Goal: Task Accomplishment & Management: Use online tool/utility

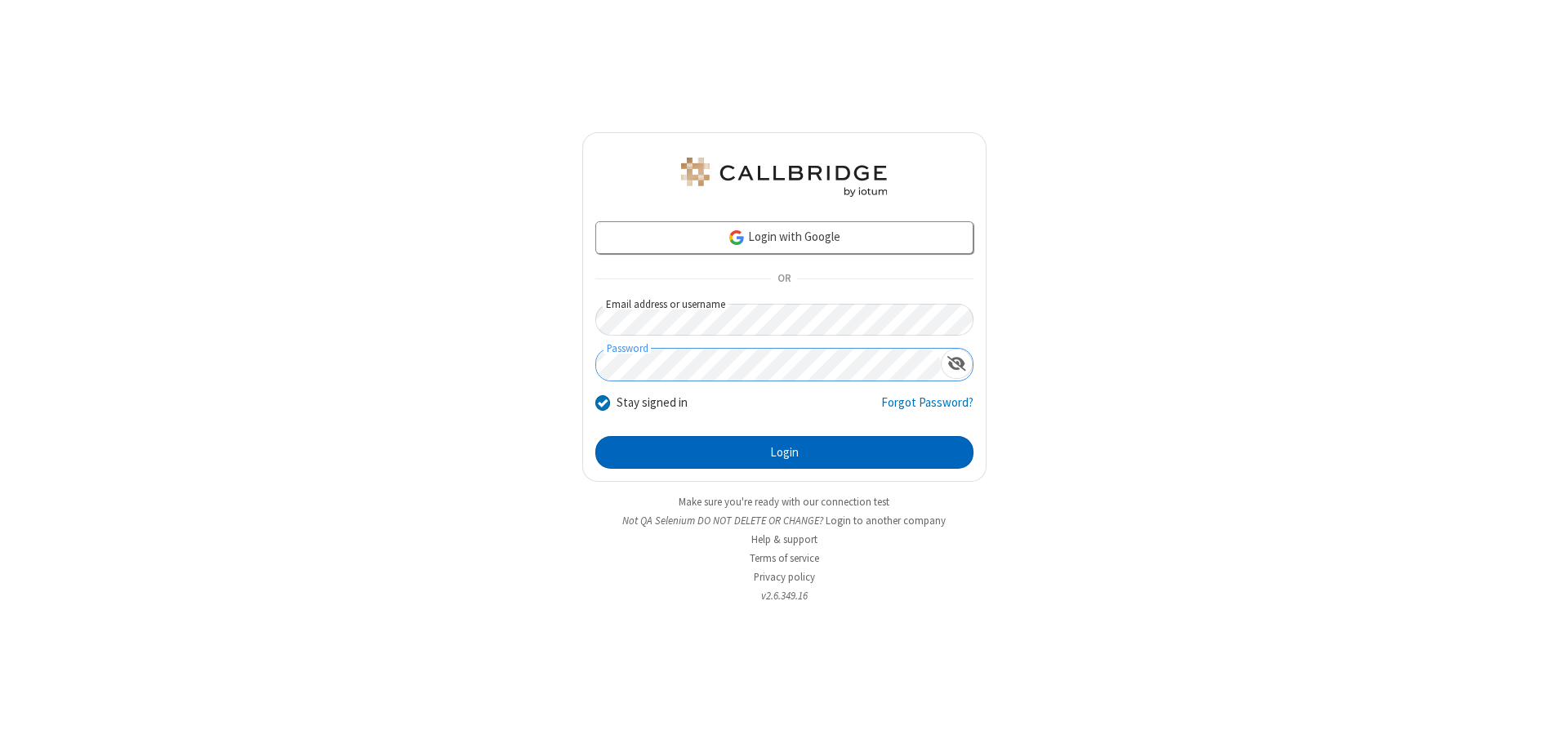
click at [784, 452] on button "Login" at bounding box center [784, 452] width 378 height 32
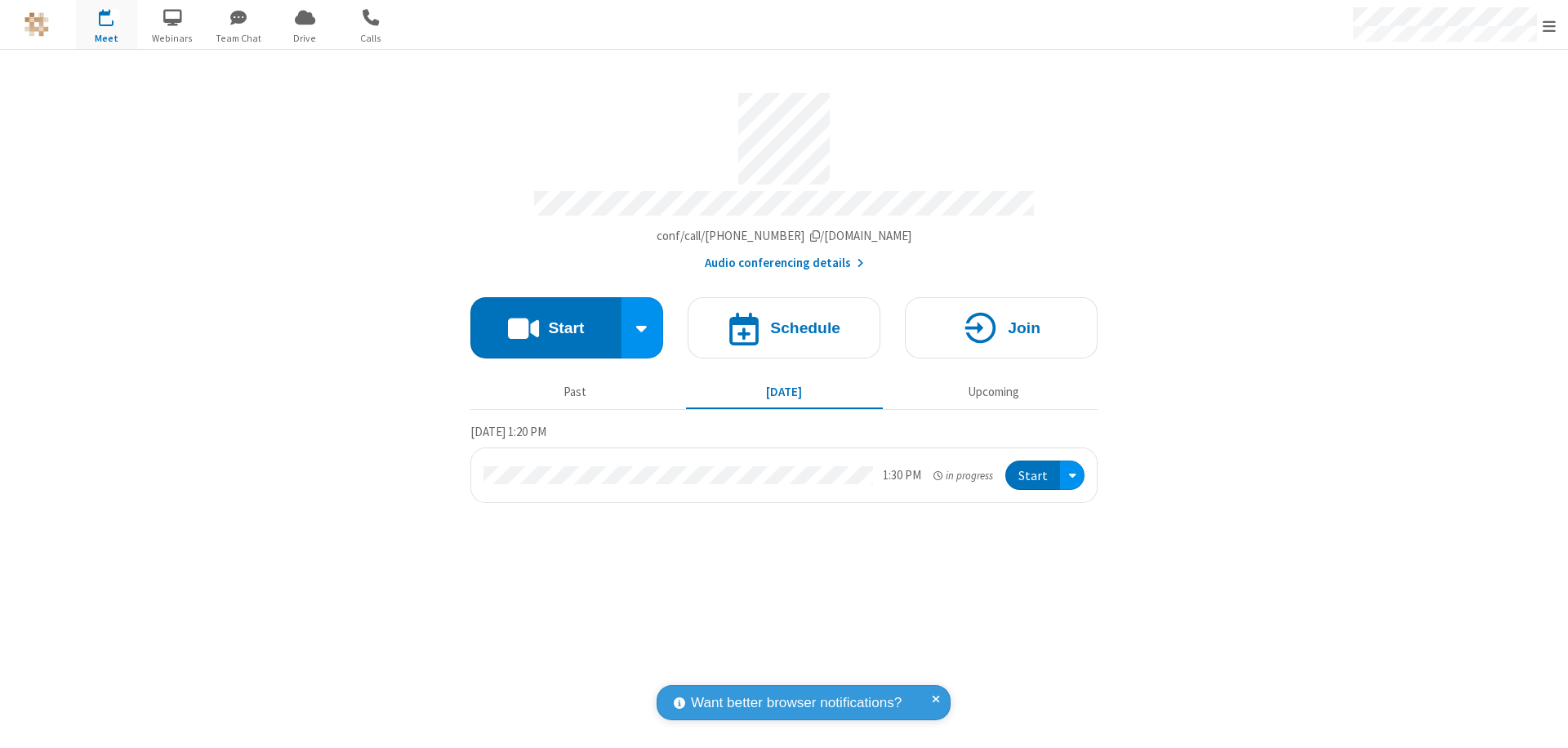
click at [1549, 26] on span "Open menu" at bounding box center [1548, 26] width 13 height 16
click at [305, 38] on span "Drive" at bounding box center [305, 38] width 61 height 14
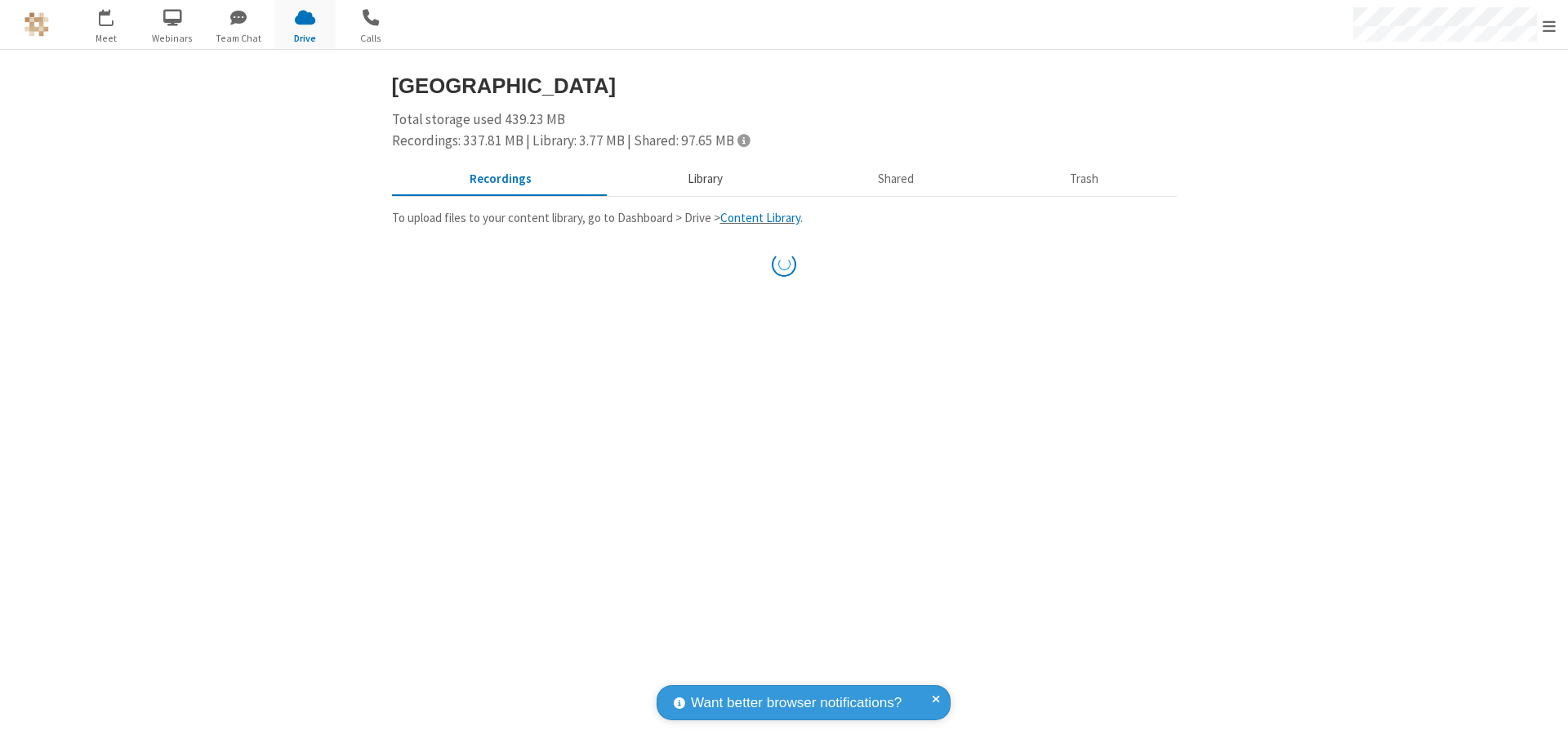
click at [697, 179] on button "Library" at bounding box center [705, 179] width 191 height 31
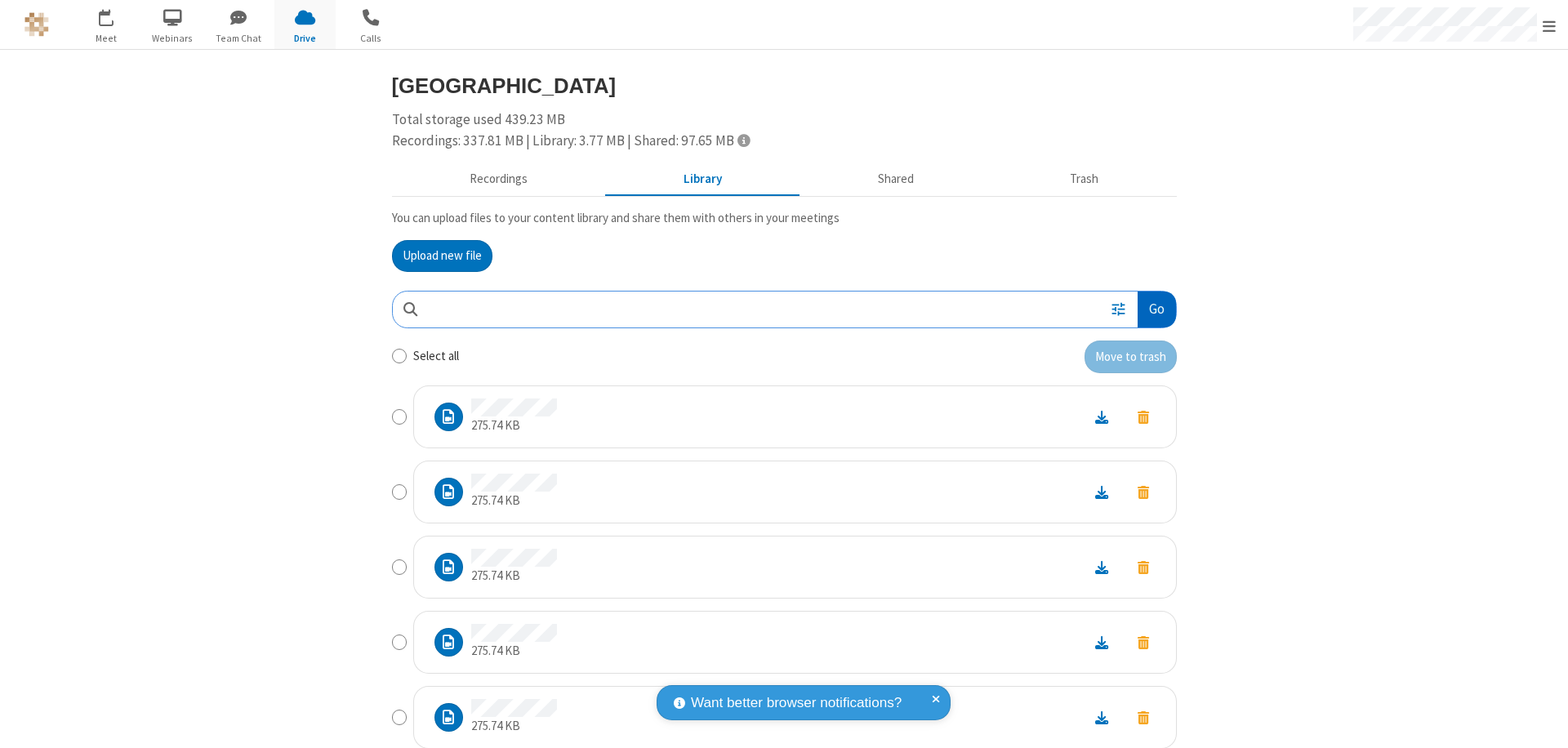
click at [1150, 309] on button "Go" at bounding box center [1156, 310] width 38 height 37
click at [435, 256] on button "Upload new file" at bounding box center [442, 256] width 101 height 32
